Goal: Task Accomplishment & Management: Complete application form

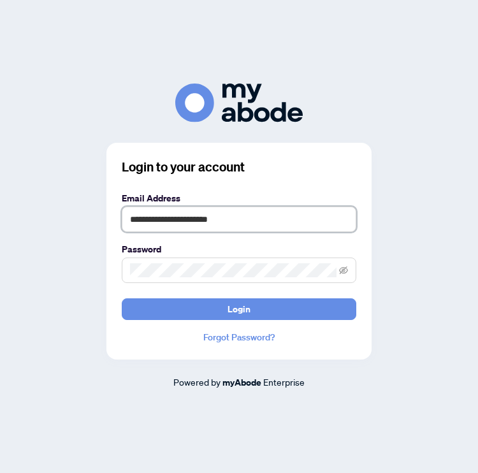
type input "**********"
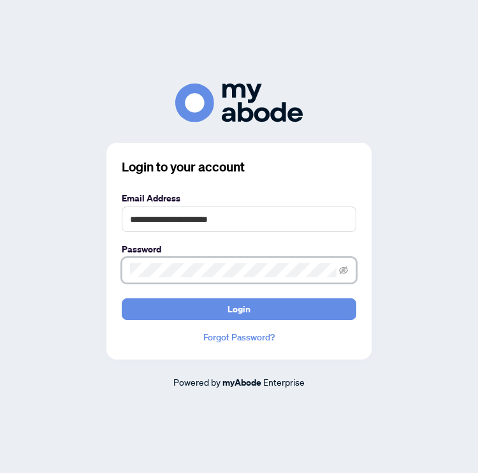
click at [239, 309] on button "Login" at bounding box center [239, 309] width 235 height 22
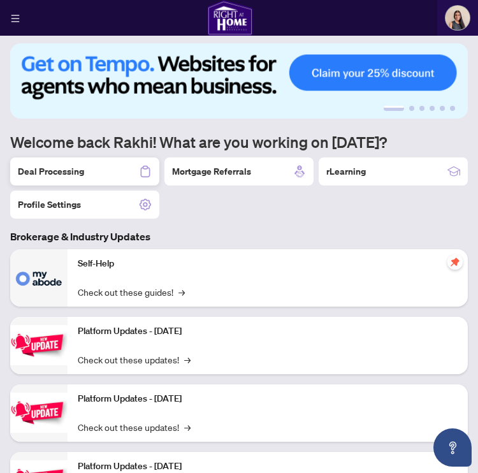
click at [136, 173] on div "Deal Processing" at bounding box center [84, 172] width 149 height 28
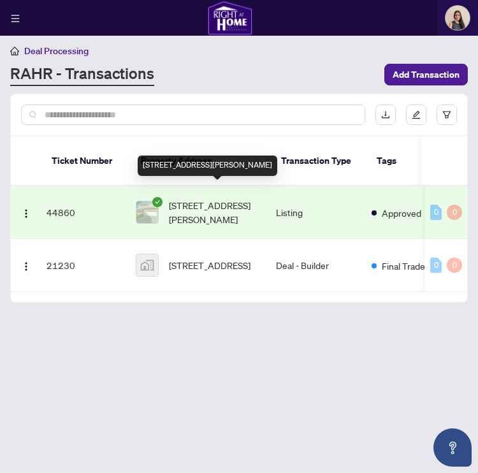
click at [223, 198] on span "[STREET_ADDRESS][PERSON_NAME]" at bounding box center [217, 212] width 97 height 28
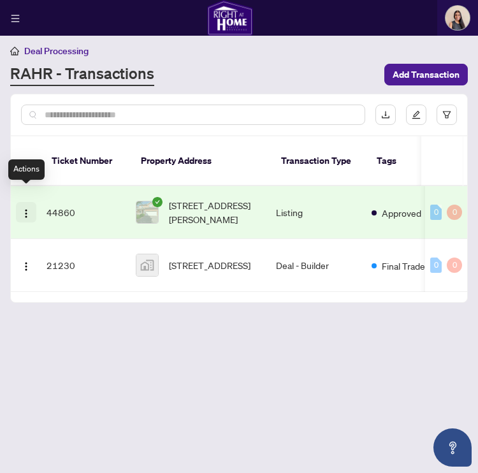
click at [27, 209] on img "button" at bounding box center [26, 214] width 10 height 10
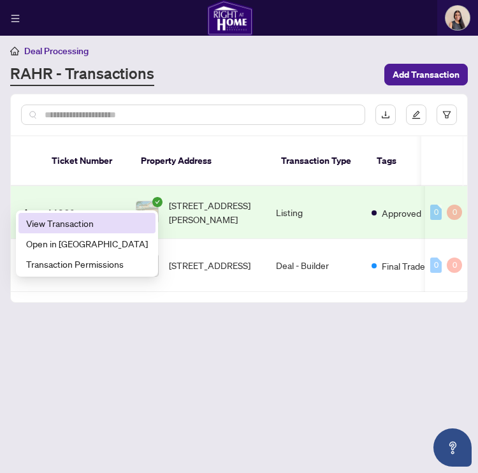
click at [45, 222] on span "View Transaction" at bounding box center [87, 223] width 122 height 14
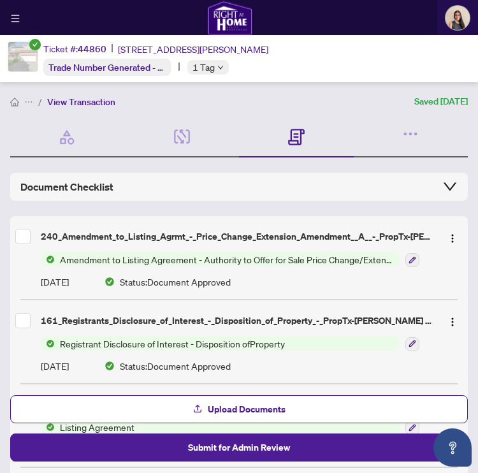
drag, startPoint x: 2, startPoint y: 231, endPoint x: -13, endPoint y: 237, distance: 16.6
click at [0, 237] on html "Dashboard Deal Processing Mortgage Referrals rLearning [PERSON_NAME] [EMAIL_ADD…" at bounding box center [239, 236] width 478 height 473
click at [24, 165] on div "Transaction Wizard Required Details & People 3/3 Required Fields Completed Docu…" at bounding box center [239, 437] width 458 height 640
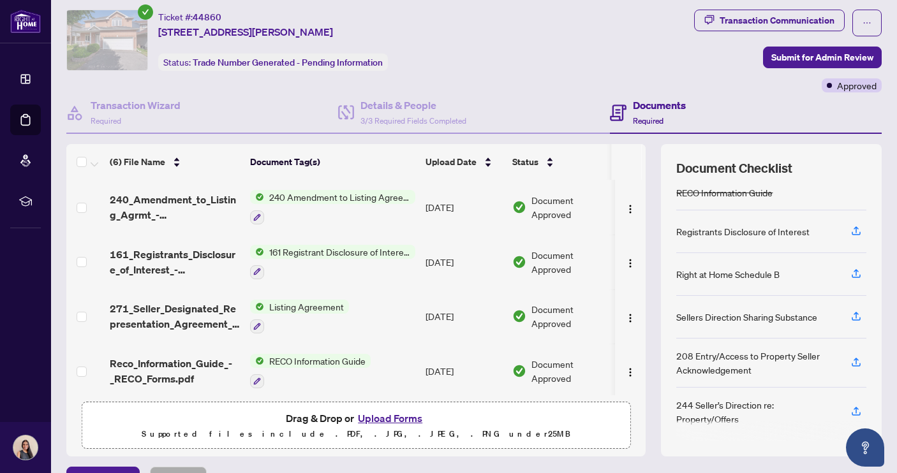
scroll to position [155, 0]
click at [386, 415] on button "Upload Forms" at bounding box center [390, 418] width 72 height 17
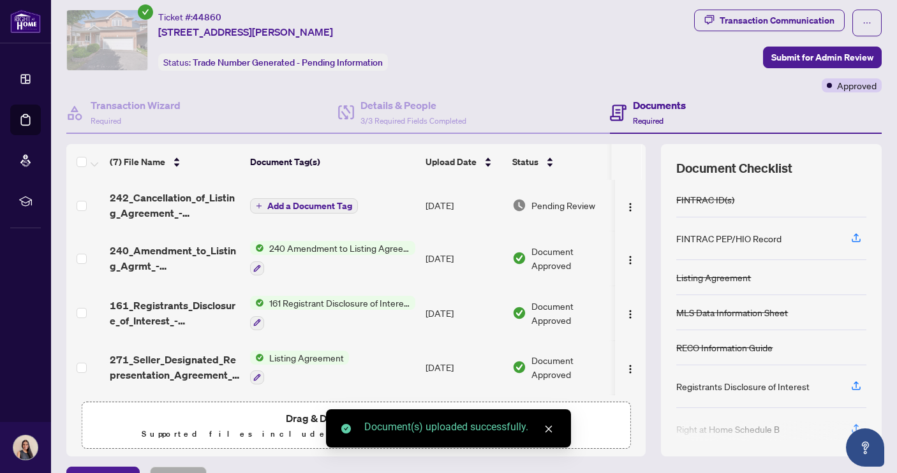
click at [344, 203] on span "Add a Document Tag" at bounding box center [309, 206] width 85 height 9
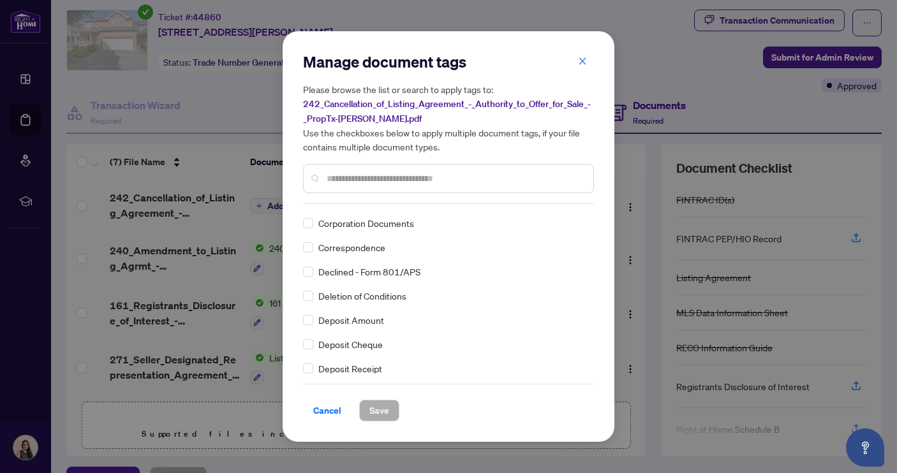
scroll to position [1067, 0]
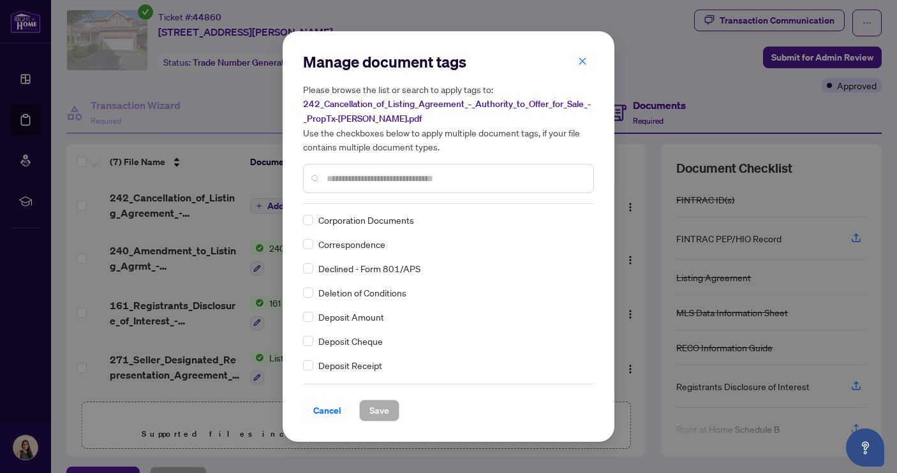
click at [439, 182] on input "text" at bounding box center [454, 179] width 256 height 14
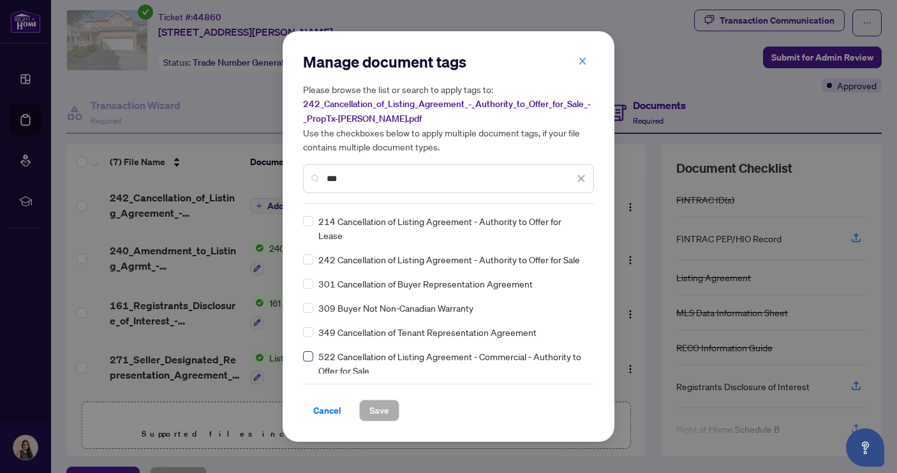
scroll to position [0, 0]
type input "***"
click at [311, 259] on span at bounding box center [308, 259] width 10 height 10
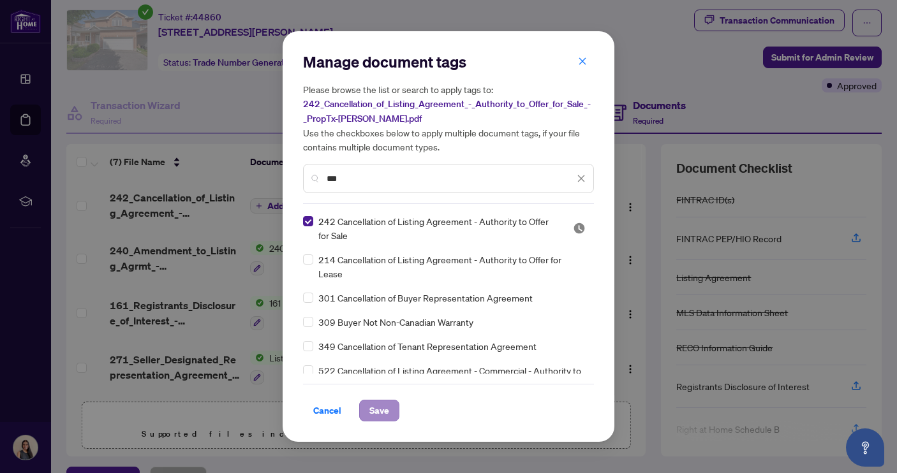
click at [375, 413] on span "Save" at bounding box center [379, 410] width 20 height 20
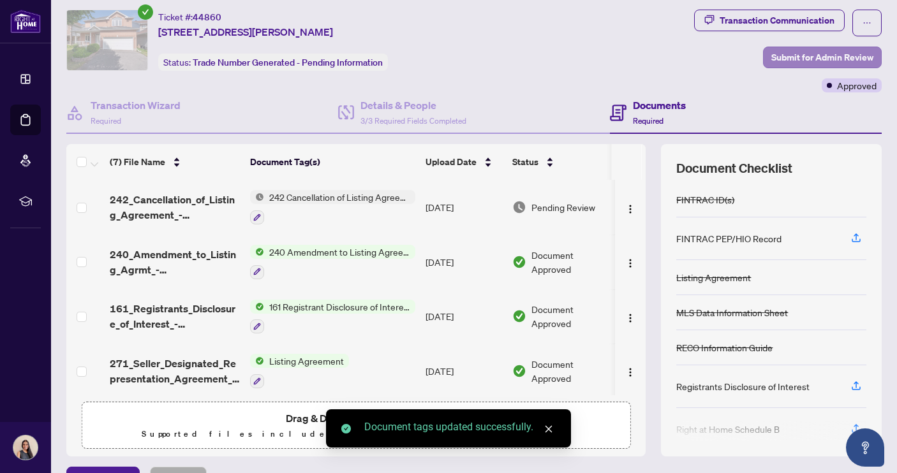
click at [478, 56] on span "Submit for Admin Review" at bounding box center [822, 57] width 102 height 20
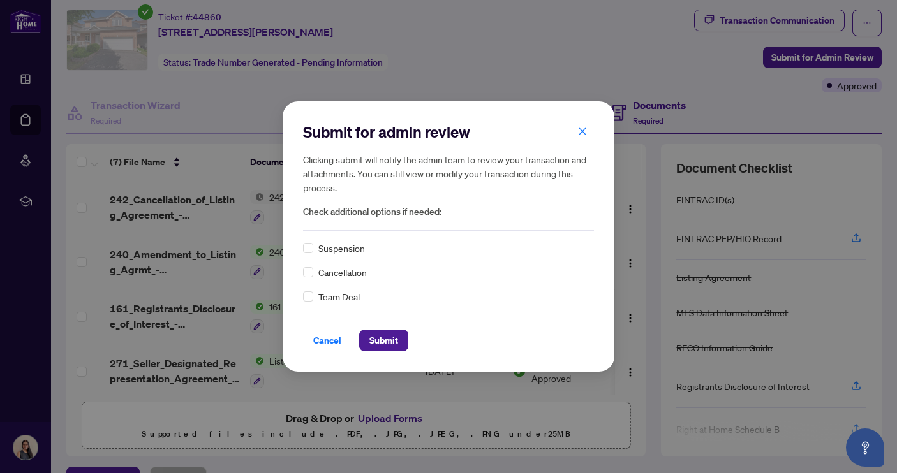
click at [343, 274] on span "Cancellation" at bounding box center [342, 272] width 48 height 14
click at [307, 277] on span at bounding box center [308, 272] width 10 height 10
click at [374, 337] on span "Submit" at bounding box center [383, 340] width 29 height 20
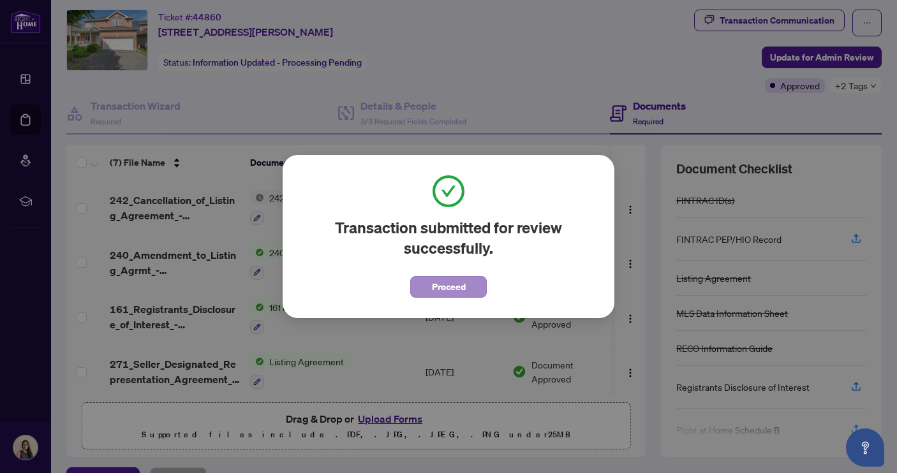
click at [439, 293] on span "Proceed" at bounding box center [449, 287] width 34 height 20
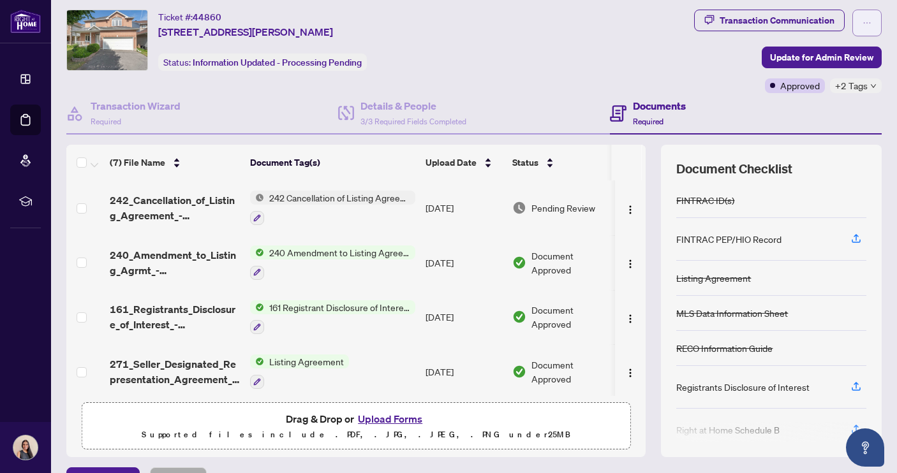
click at [478, 22] on button "button" at bounding box center [866, 23] width 29 height 27
click at [478, 47] on div "Ticket #: 44860 [STREET_ADDRESS][PERSON_NAME] Status: Information Updated - Pro…" at bounding box center [377, 40] width 622 height 61
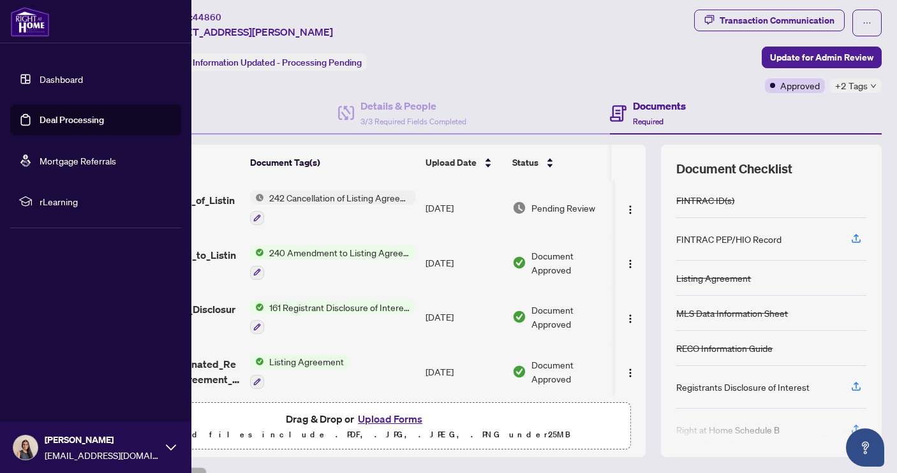
click at [40, 117] on link "Deal Processing" at bounding box center [72, 119] width 64 height 11
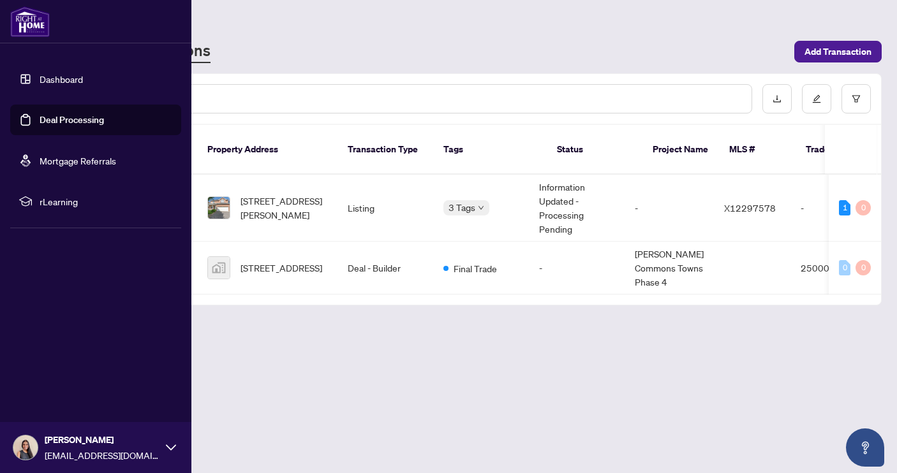
click at [177, 449] on div "[PERSON_NAME] [EMAIL_ADDRESS][DOMAIN_NAME]" at bounding box center [95, 447] width 191 height 51
click at [127, 376] on button "Logout" at bounding box center [95, 372] width 171 height 22
